Goal: Find specific page/section: Find specific page/section

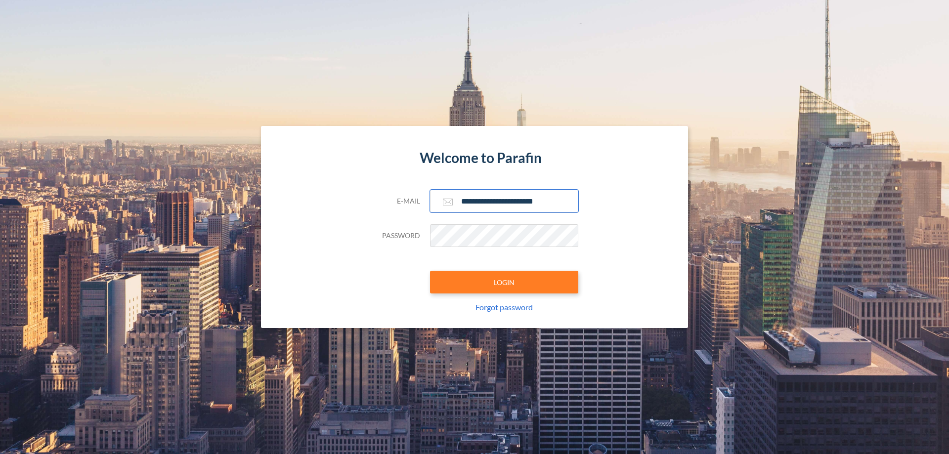
type input "**********"
click at [504, 282] on button "LOGIN" at bounding box center [504, 282] width 148 height 23
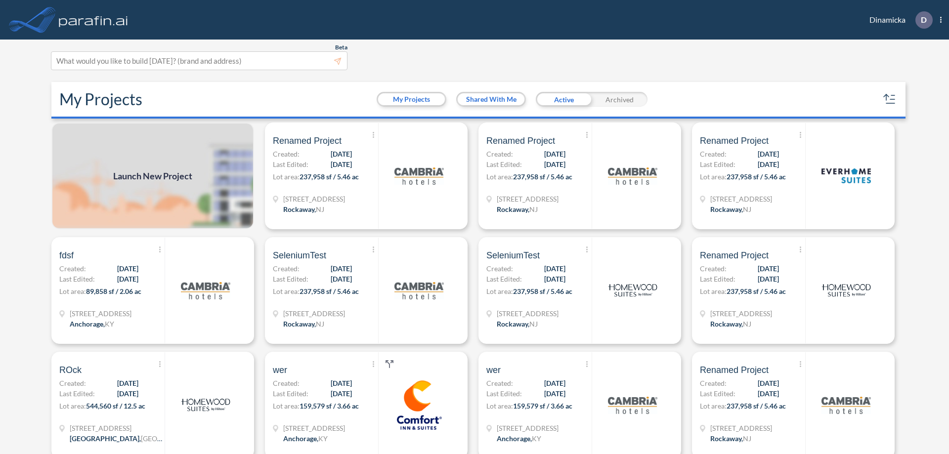
scroll to position [2, 0]
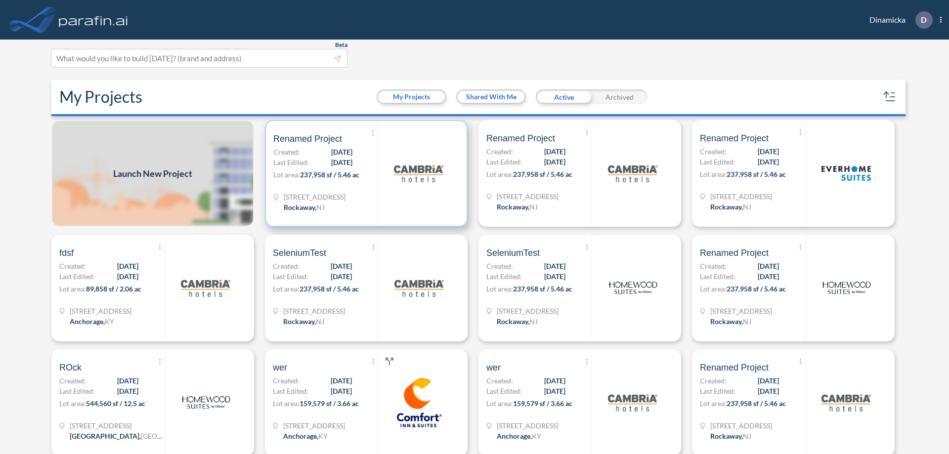
click at [364, 174] on p "Lot area: 237,958 sf / 5.46 ac" at bounding box center [325, 177] width 105 height 14
